Goal: Transaction & Acquisition: Purchase product/service

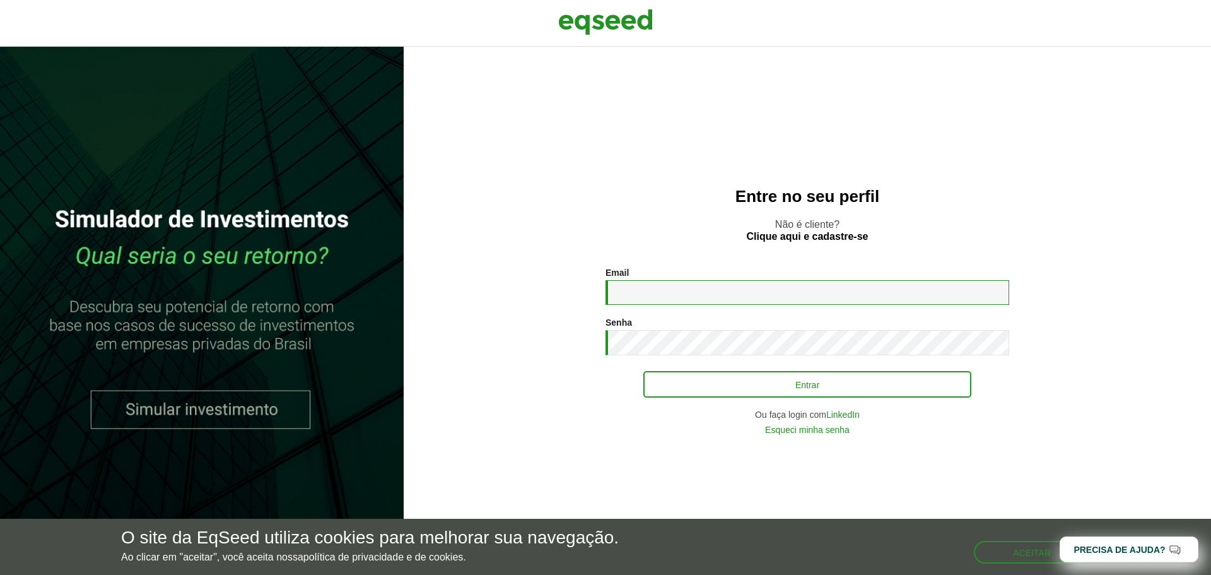
type input "**********"
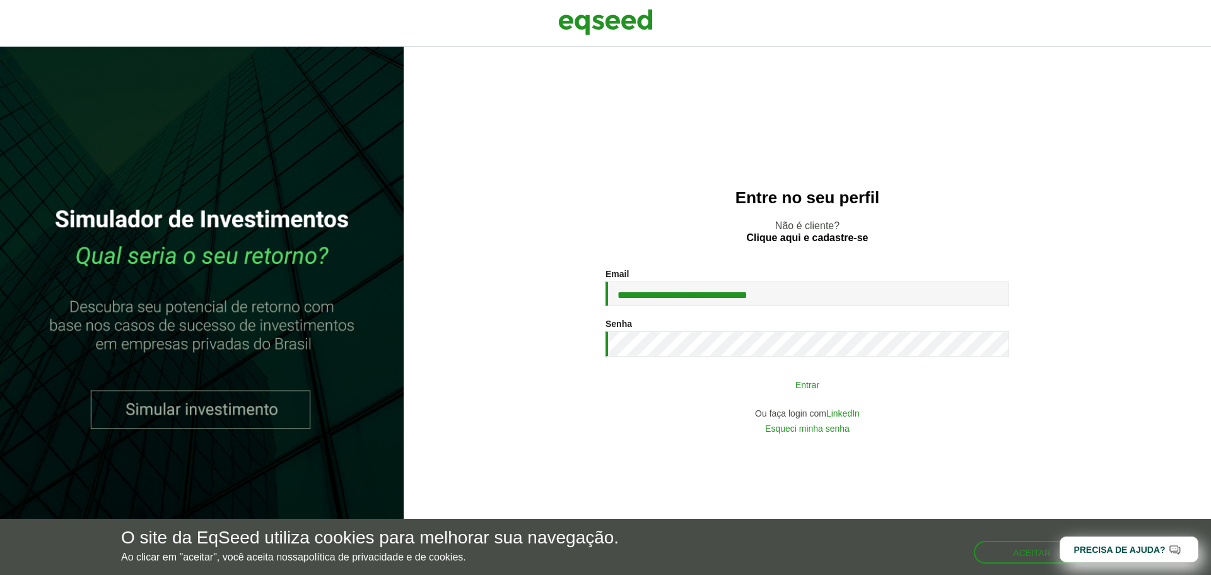
click at [770, 394] on button "Entrar" at bounding box center [807, 384] width 328 height 24
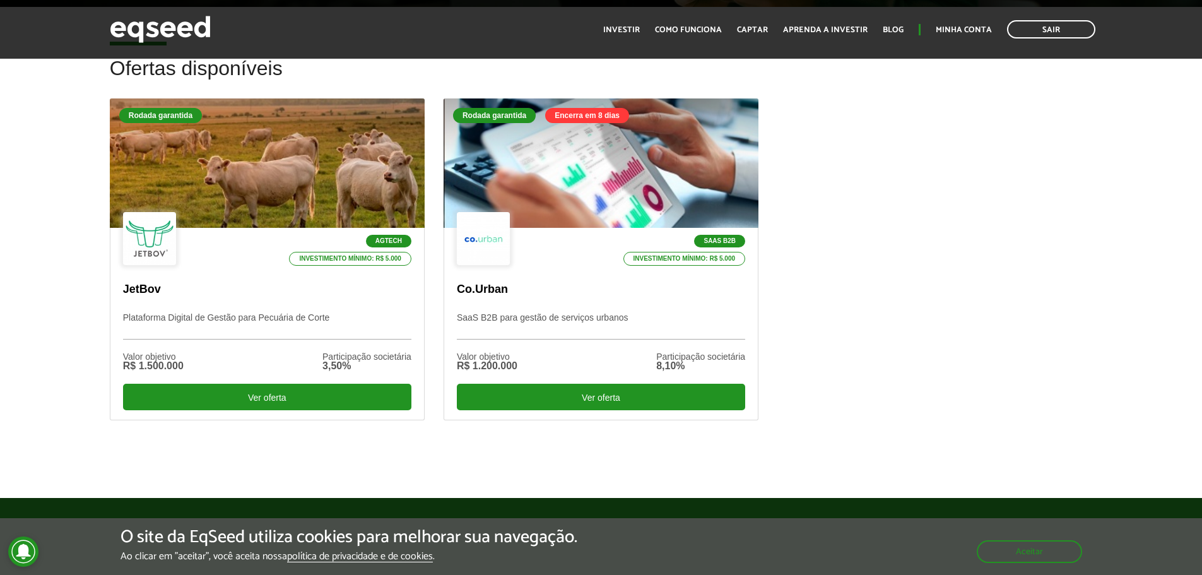
scroll to position [315, 0]
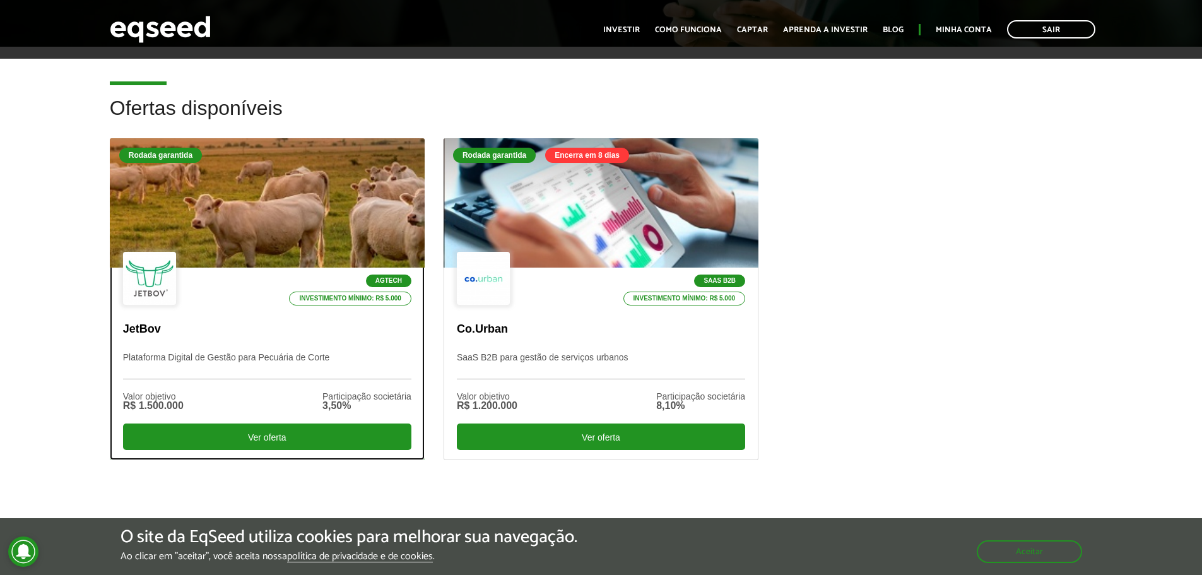
click at [241, 243] on div at bounding box center [267, 203] width 378 height 155
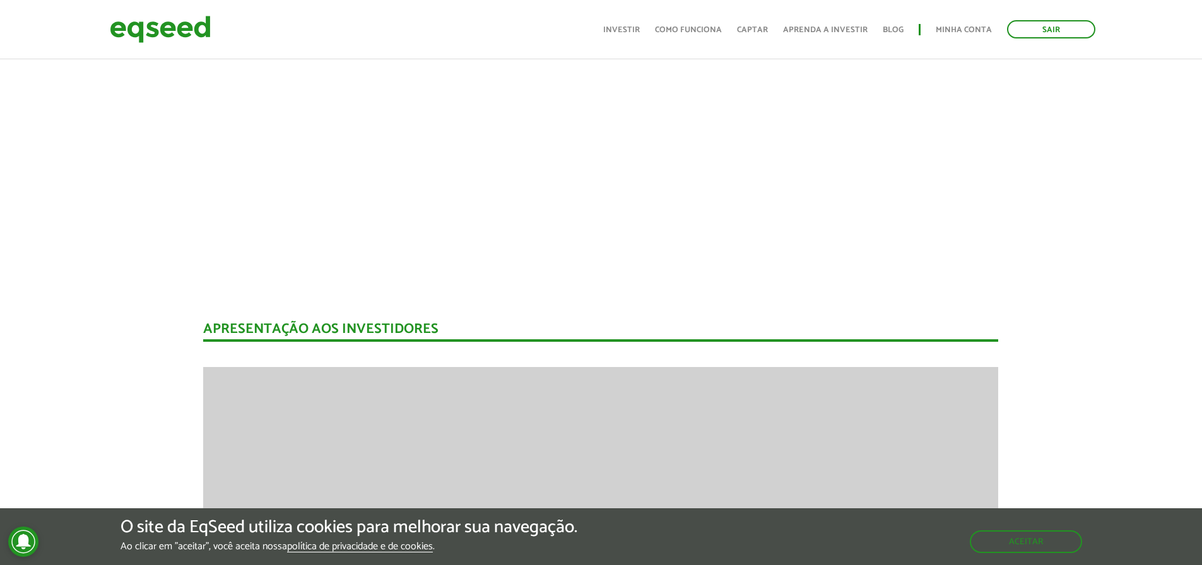
scroll to position [1195, 0]
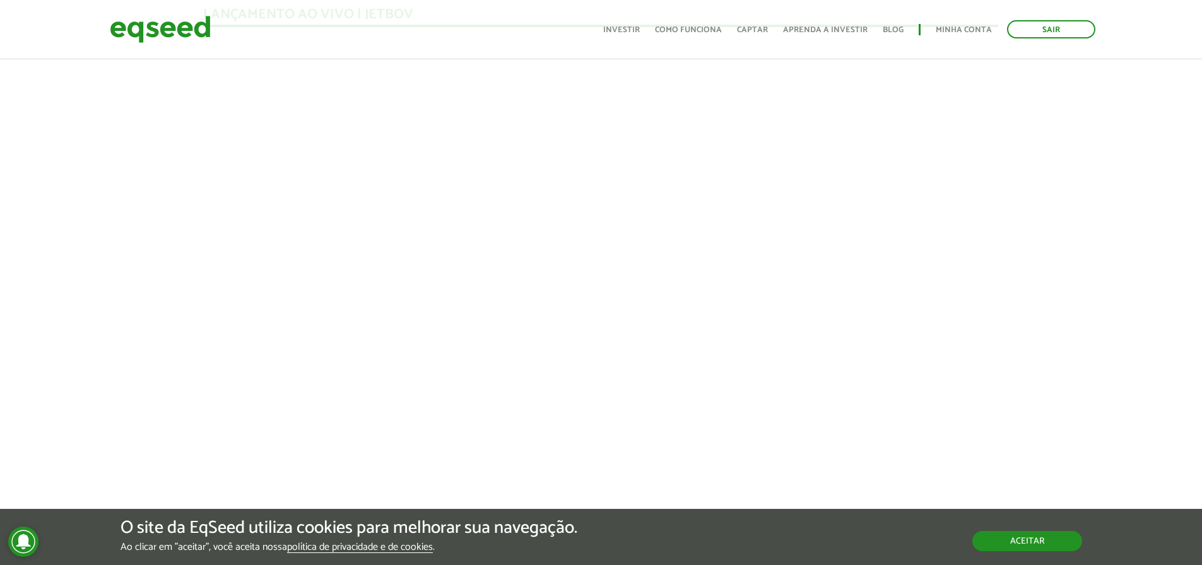
click at [1002, 543] on button "Aceitar" at bounding box center [1027, 541] width 110 height 20
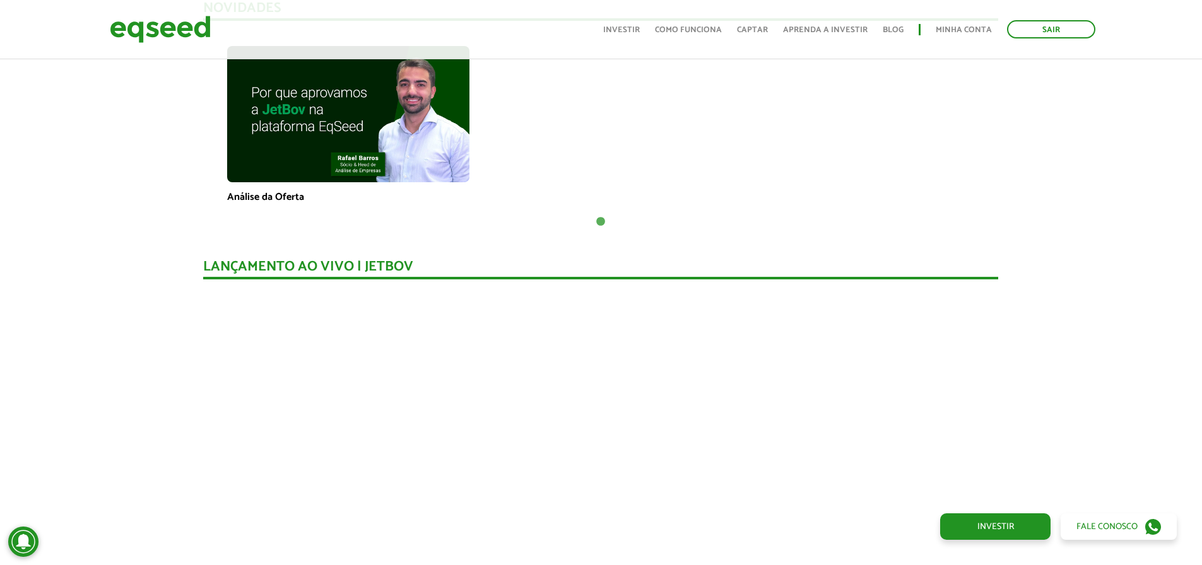
scroll to position [1132, 0]
